Goal: Communication & Community: Answer question/provide support

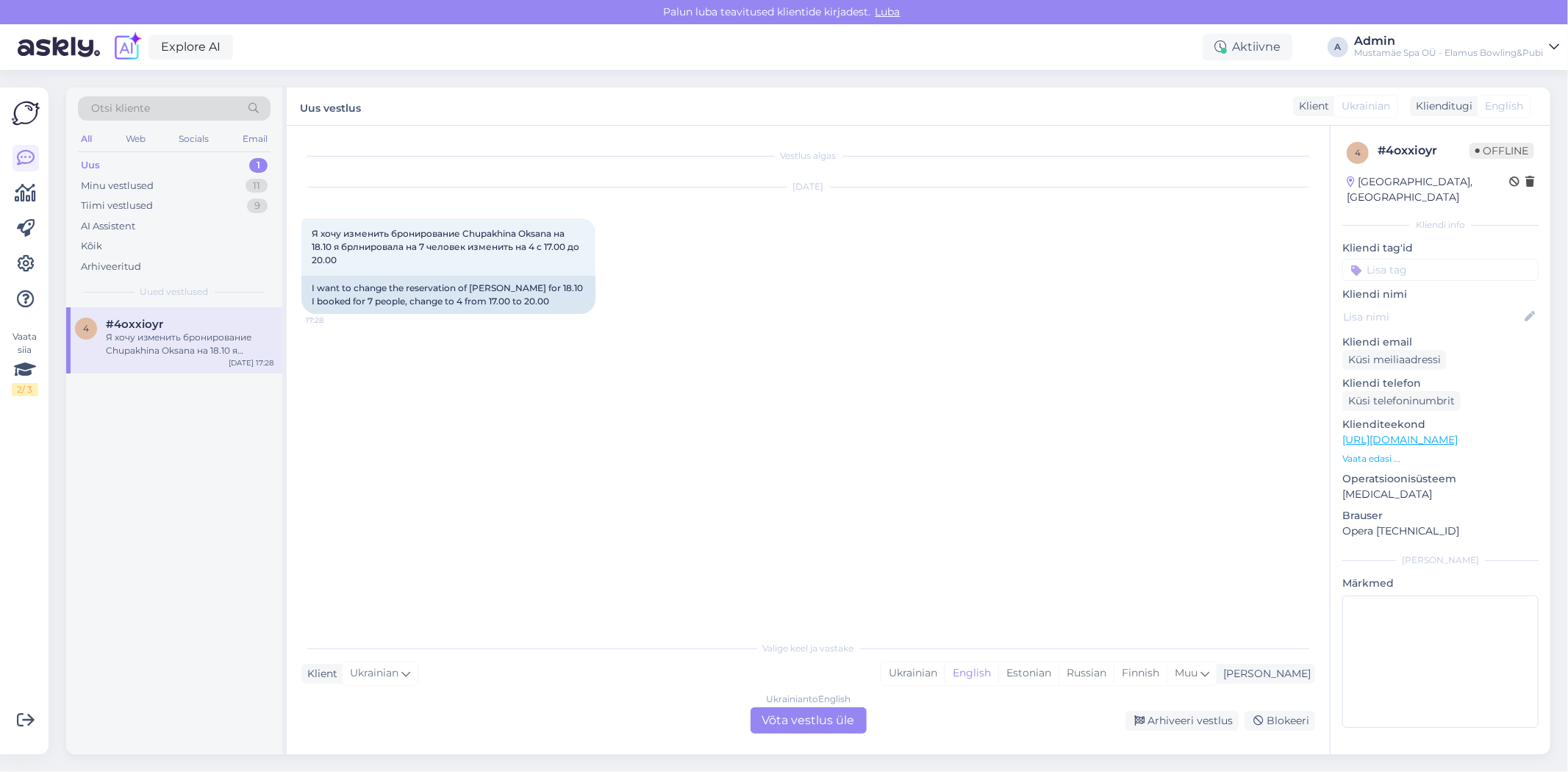
click at [446, 318] on div "[DATE] Я хочу изменить бронирование Chupakhina Oksana на 18.10 я брлнировала на…" at bounding box center [808, 250] width 1014 height 159
click at [998, 678] on div "English" at bounding box center [971, 673] width 53 height 22
click at [853, 731] on div "Ukrainian to English Võta vestlus üle" at bounding box center [809, 721] width 117 height 27
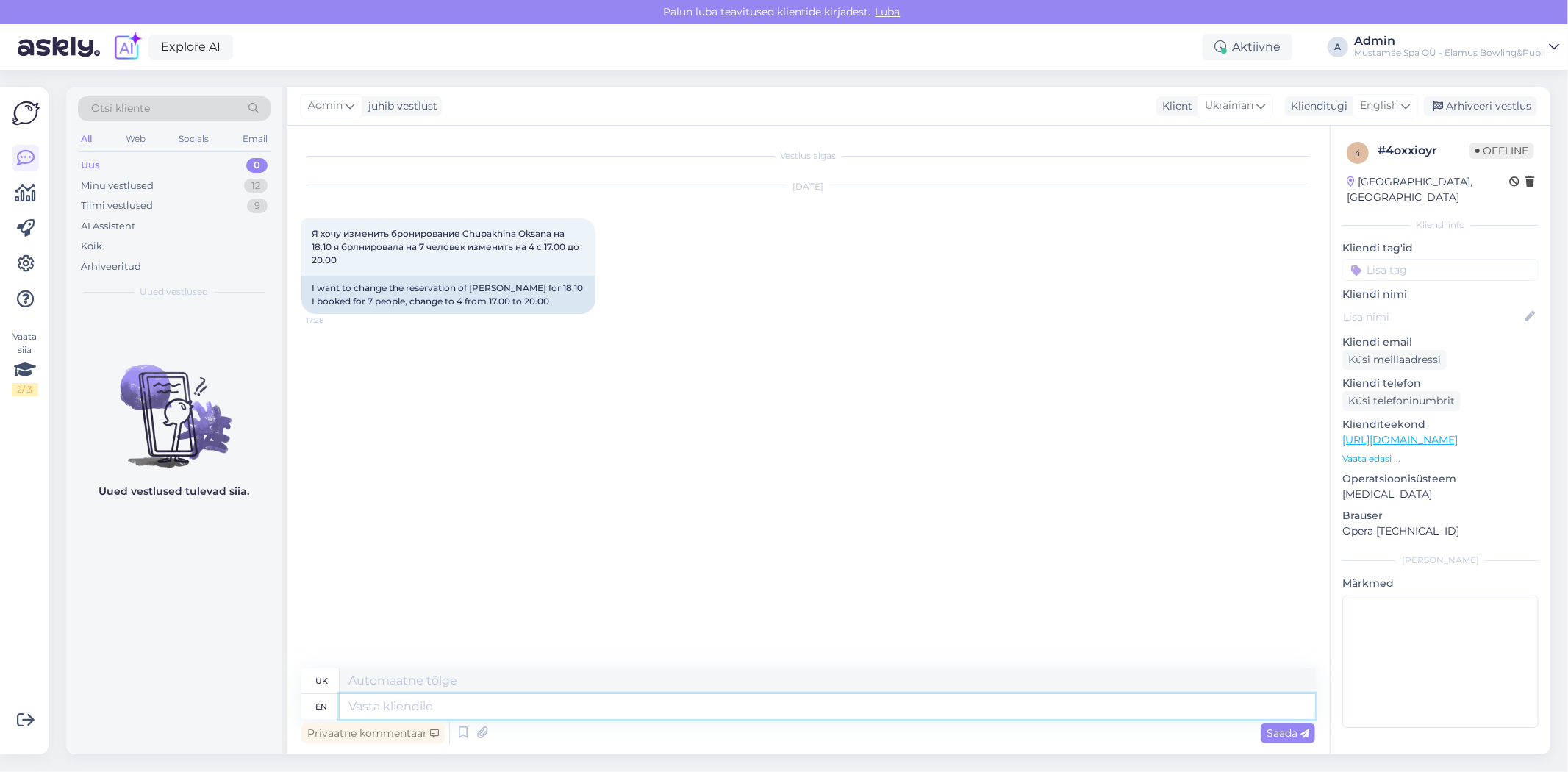
click at [482, 709] on textarea at bounding box center [827, 706] width 975 height 25
type textarea "He"
type textarea "Він"
type textarea "Hello"
type textarea "Привіт"
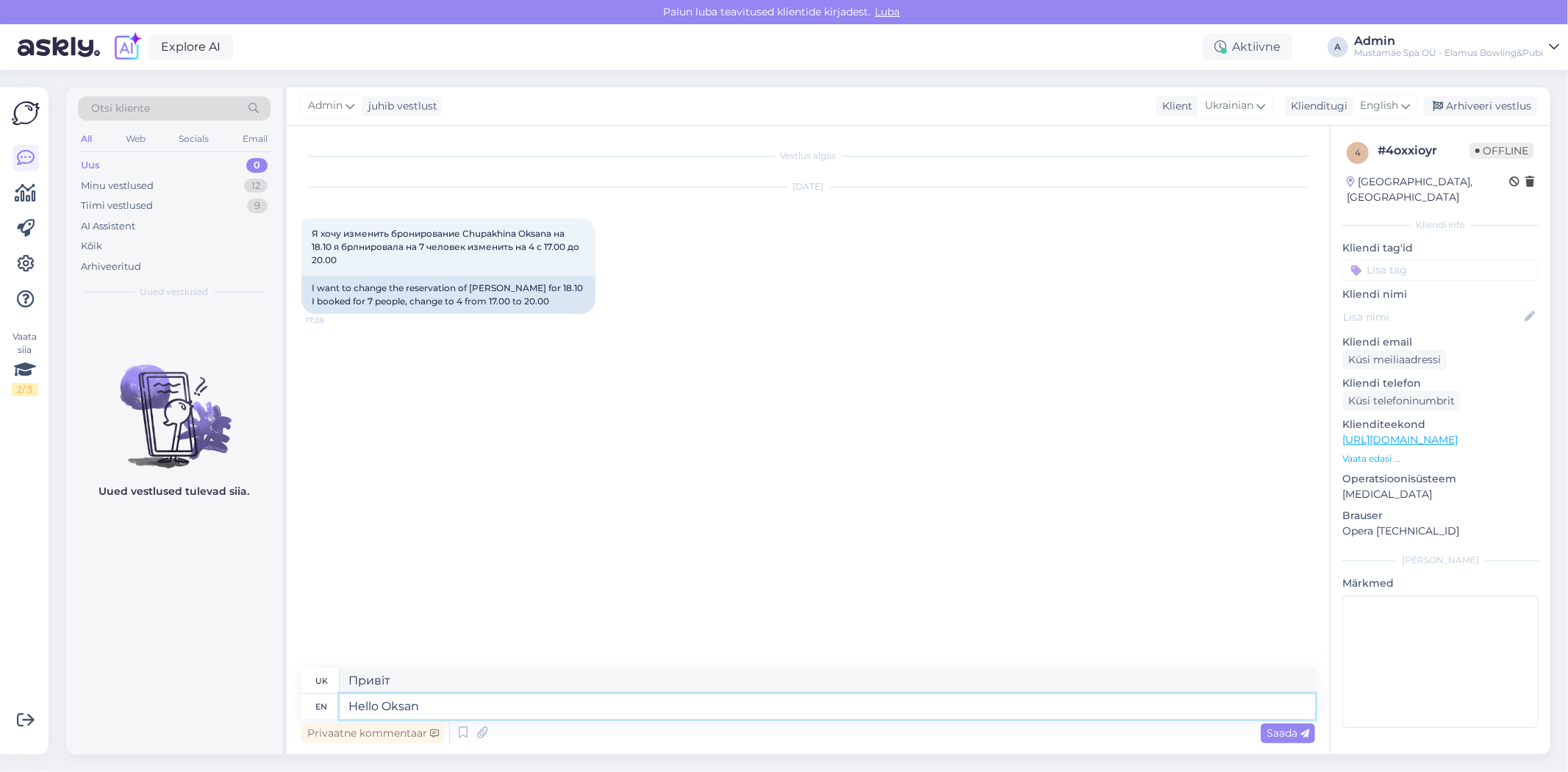
type textarea "Hello [PERSON_NAME]"
type textarea "Привіт, [GEOGRAPHIC_DATA]"
type textarea "Hello [PERSON_NAME]!"
type textarea "Привіт, Оксано!"
type textarea "C"
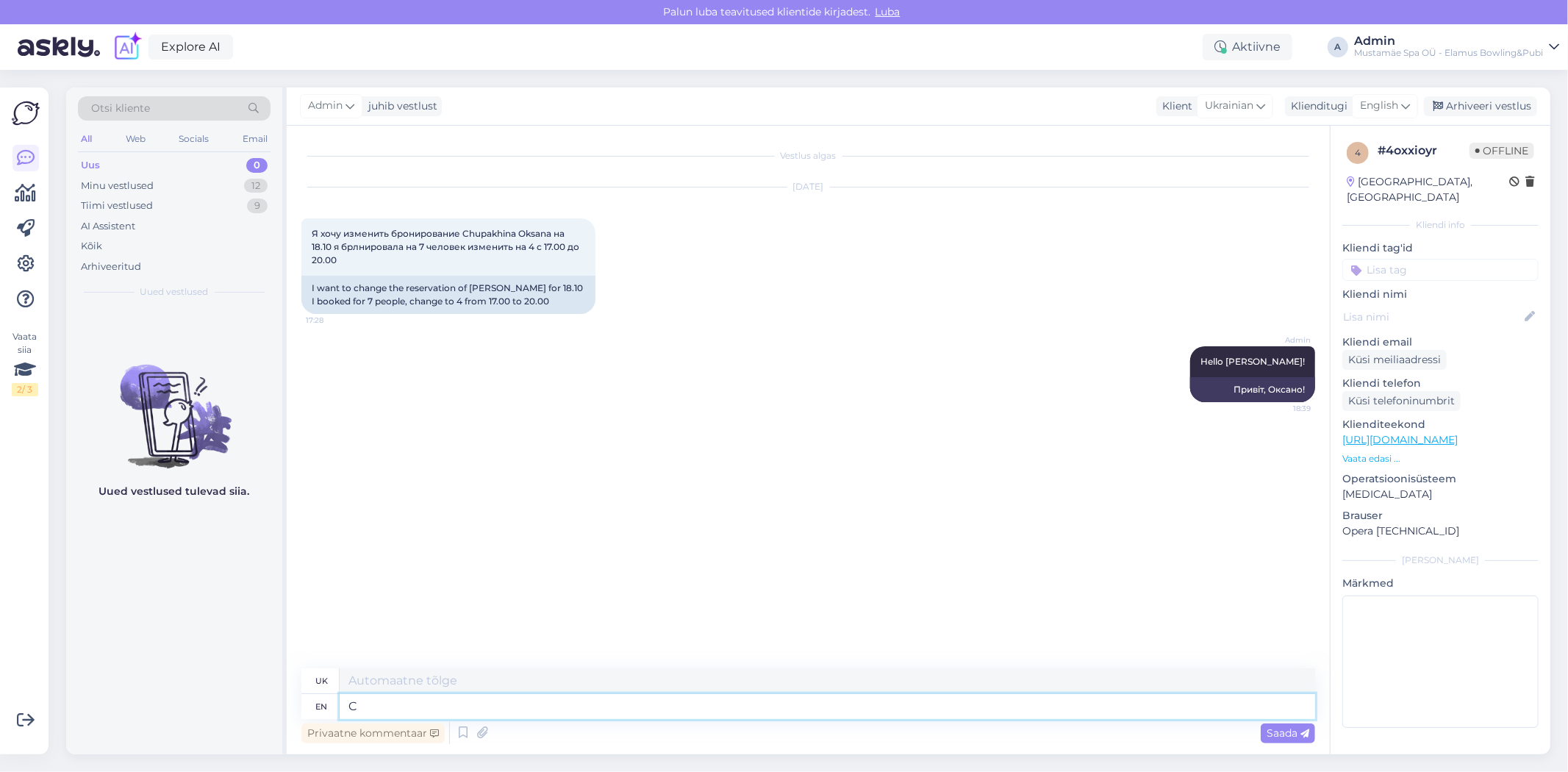
type textarea "С"
type textarea "We"
type textarea "[PERSON_NAME]"
type textarea "We have"
type textarea "У нас є"
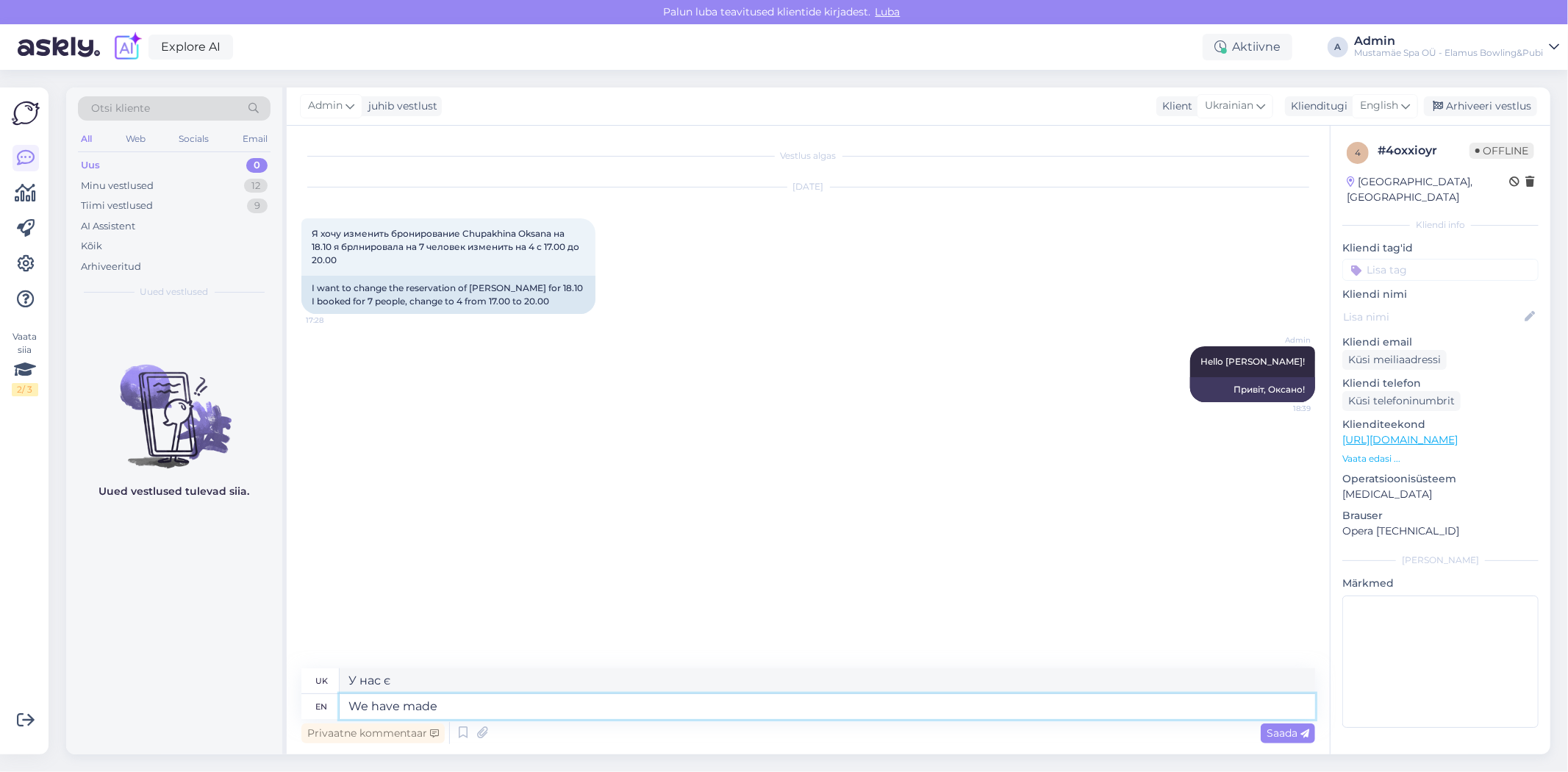
type textarea "We have made"
type textarea "Ми зробили"
type textarea "We have made the changes!"
type textarea "Ми внесли зміни"
type textarea "We have made the changes!"
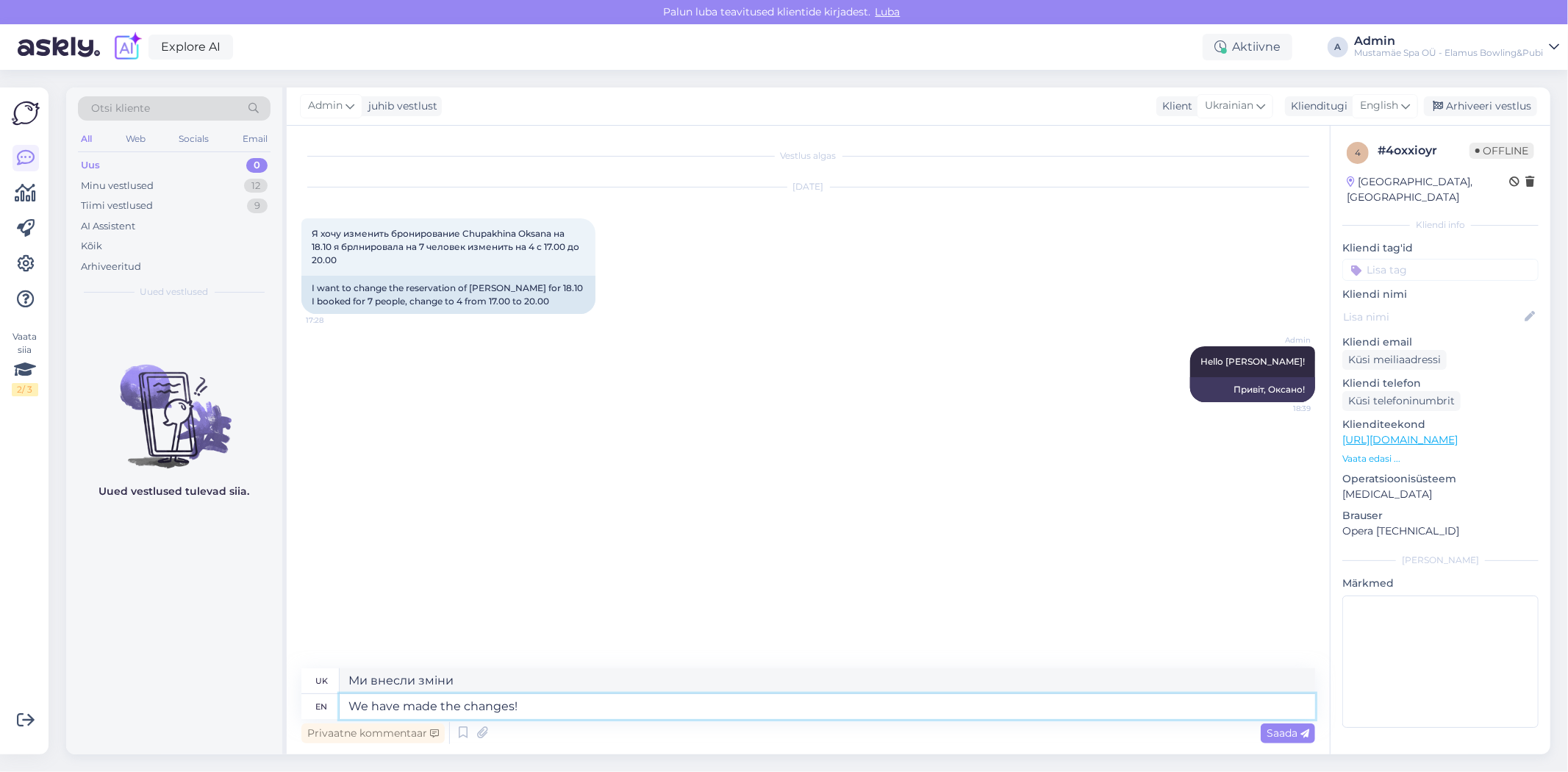
type textarea "Ми внесли зміни!"
type textarea "We have made the changes! See"
type textarea "Ми внесли зміни! Дивіться"
type textarea "We have made the changes! See you s"
type textarea "Ми внесли зміни! До зустрічі!"
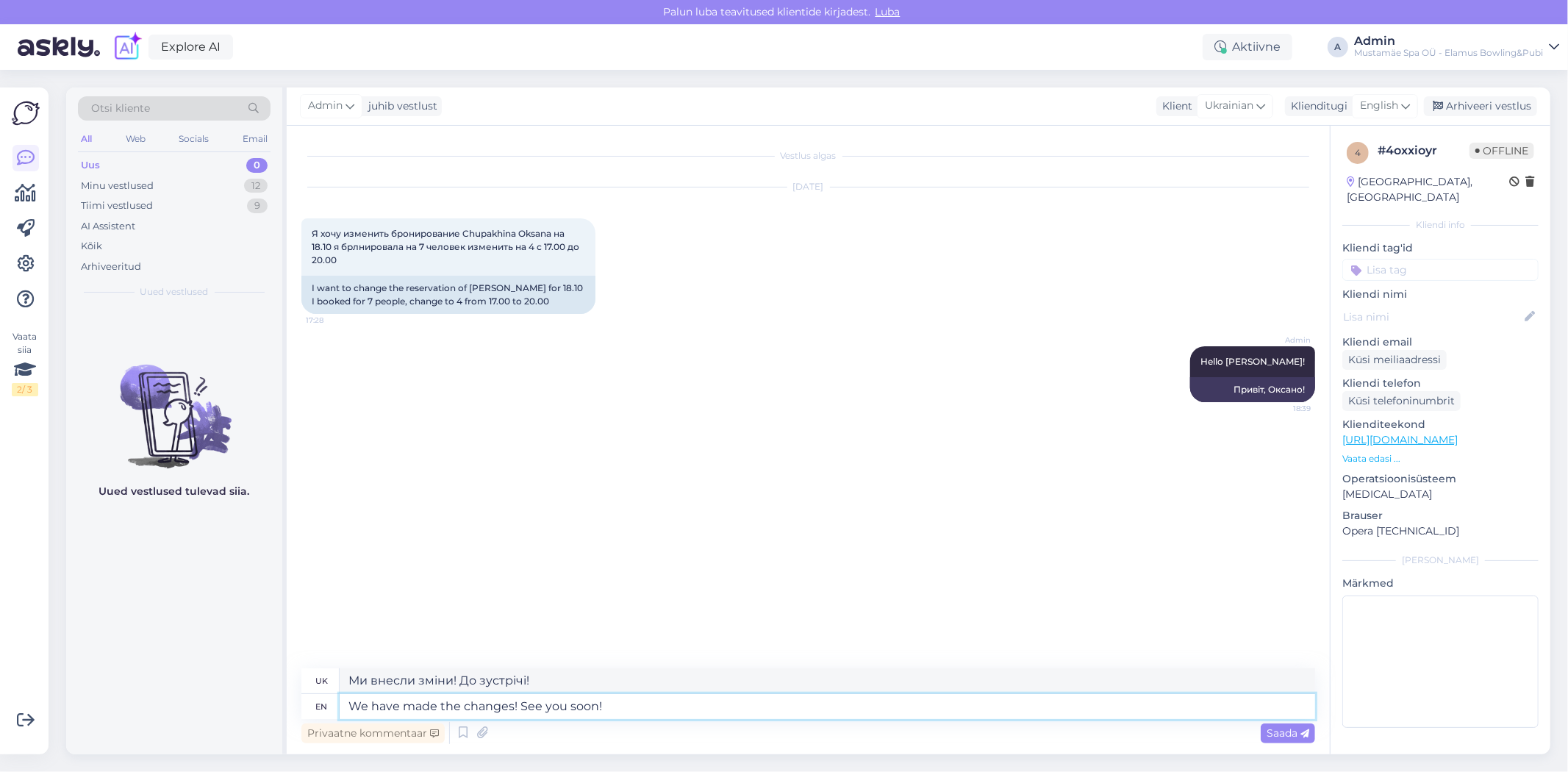
click at [348, 702] on textarea "We have made the changes! See you soon!" at bounding box center [827, 706] width 975 height 25
type textarea "Thank You for contactng us.We have made the changes! See you soon!"
type textarea "Дякуємо, що звернулися us.We Ми внесли зміни! До зустрічі!"
type textarea "Thank You for contactng us. We have made the changes! See you soon!"
type textarea "Дякуємо, що звернулися до нас. Ми внесли зміни! До зустрічі!"
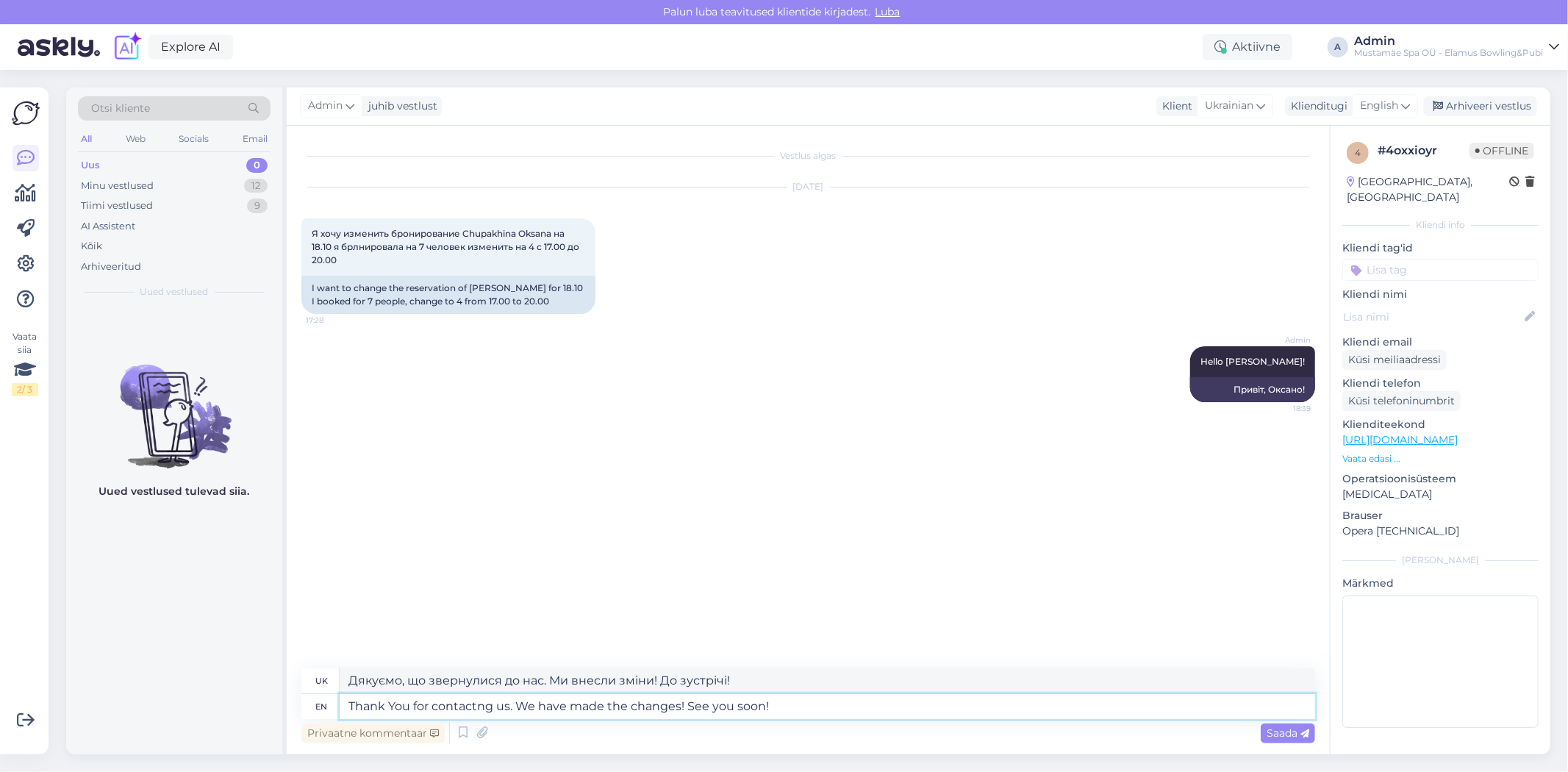
click at [684, 711] on textarea "Thank You for contactng us. We have made the changes! See you soon!" at bounding box center [827, 706] width 975 height 25
type textarea "Thank You for contactng us. We have made the changes See you soon!"
type textarea "Дякуємо, що звернулися до нас. Ми внесли зміни. До зустрічі!"
click at [774, 704] on textarea "Thank You for contactng us. We have made the changes. See you soon!" at bounding box center [827, 706] width 975 height 25
type textarea "Thank You for contactng us. We have made the changes. See you soon!"
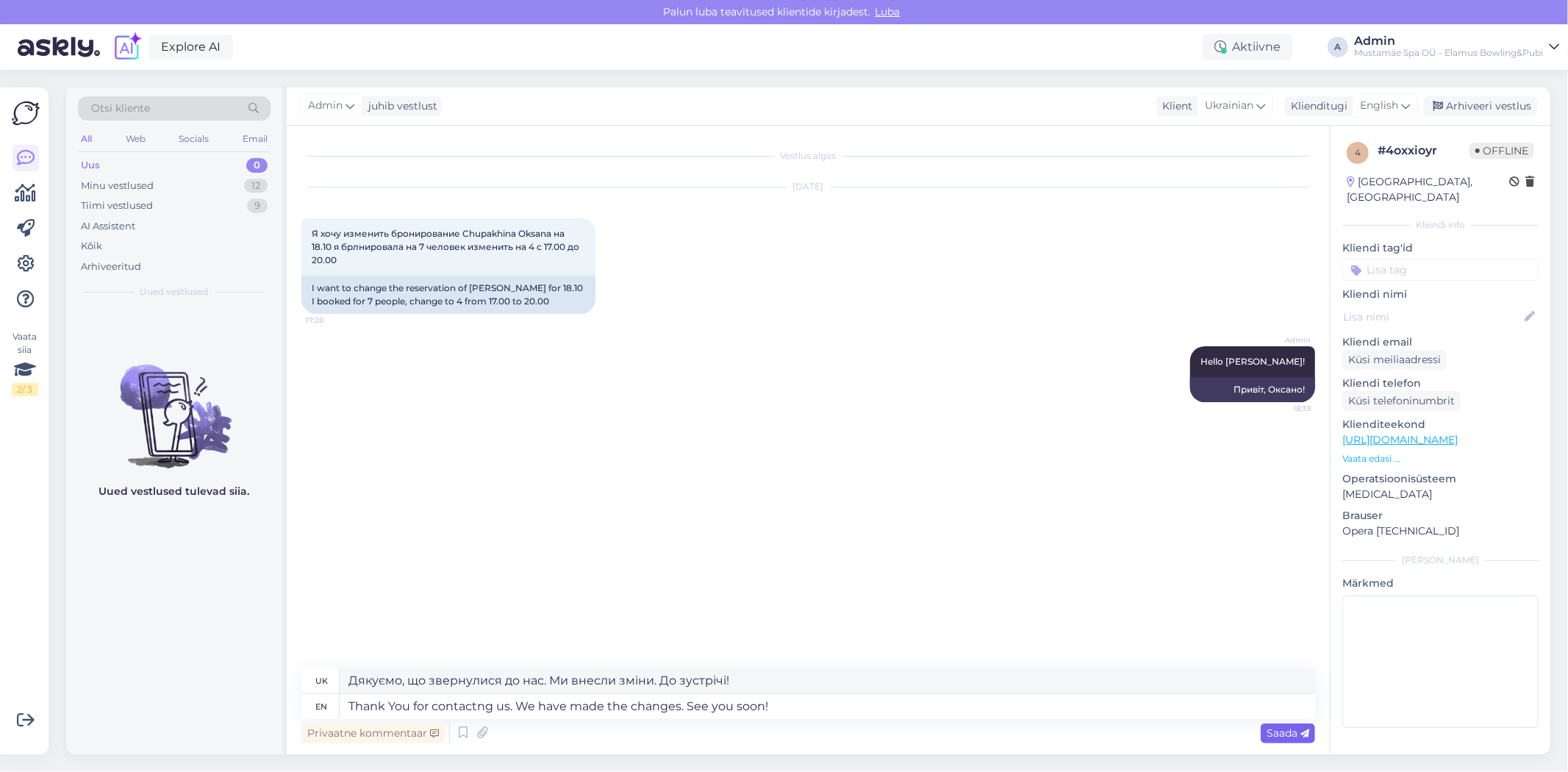
click at [1284, 736] on span "Saada" at bounding box center [1287, 732] width 42 height 13
